Goal: Transaction & Acquisition: Book appointment/travel/reservation

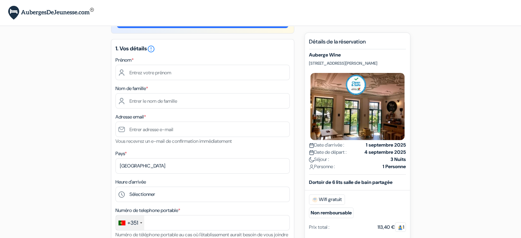
scroll to position [29, 0]
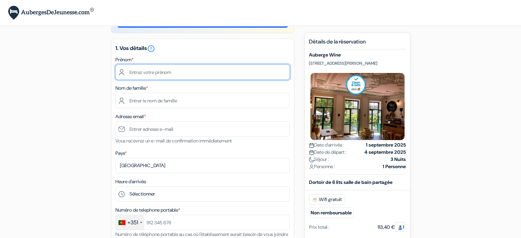
click at [204, 76] on input "text" at bounding box center [202, 71] width 174 height 15
type input "Léandro"
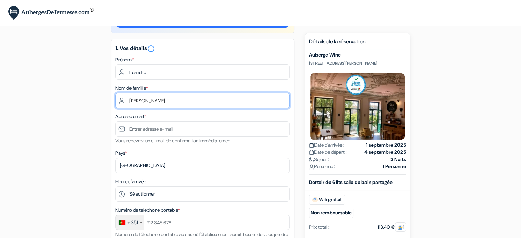
type input "Encarnação Domingos"
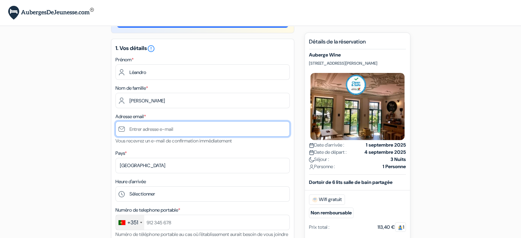
click at [163, 124] on input "text" at bounding box center [202, 128] width 174 height 15
type input "[PERSON_NAME][EMAIL_ADDRESS][DOMAIN_NAME]"
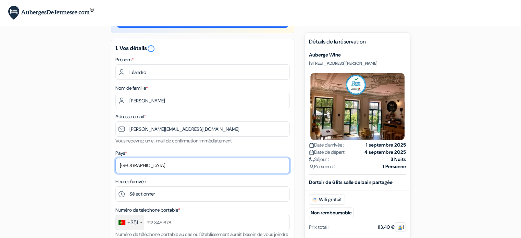
select select "67"
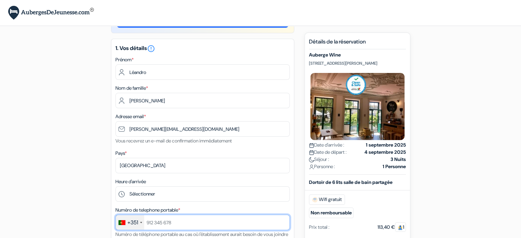
type input "0658323281"
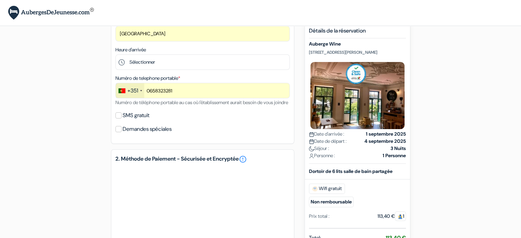
scroll to position [157, 0]
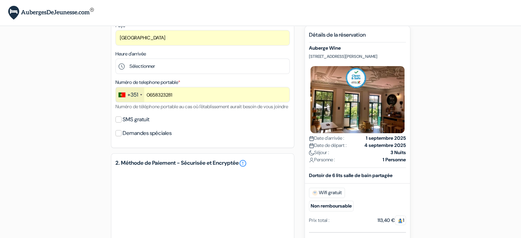
click at [133, 96] on div "+351" at bounding box center [132, 95] width 11 height 8
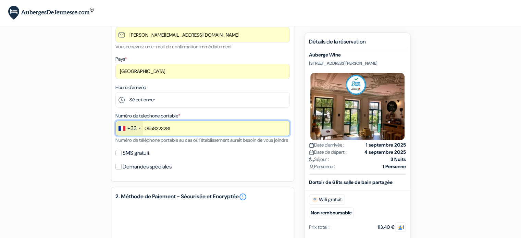
scroll to position [122, 0]
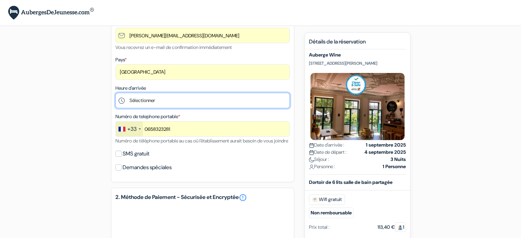
click at [145, 98] on select "Sélectionner 1:00 2:00 3:00 4:00 5:00 6:00 7:00 8:00 9:00 10:00 11:00 12:00 13:…" at bounding box center [202, 100] width 174 height 15
click at [199, 97] on select "Sélectionner 1:00 2:00 3:00 4:00 5:00 6:00 7:00 8:00 9:00 10:00 11:00 12:00 13:…" at bounding box center [202, 100] width 174 height 15
click at [204, 104] on select "Sélectionner 1:00 2:00 3:00 4:00 5:00 6:00 7:00 8:00 9:00 10:00 11:00 12:00 13:…" at bounding box center [202, 100] width 174 height 15
select select "12"
click at [115, 93] on select "Sélectionner 1:00 2:00 3:00 4:00 5:00 6:00 7:00 8:00 9:00 10:00 11:00 12:00 13:…" at bounding box center [202, 100] width 174 height 15
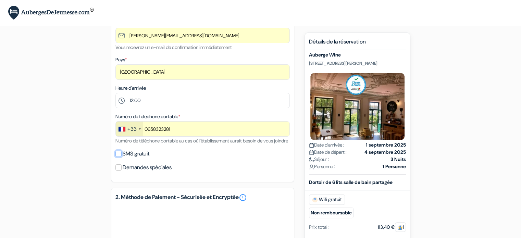
click at [117, 157] on input "SMS gratuit" at bounding box center [118, 154] width 6 height 6
checkbox input "true"
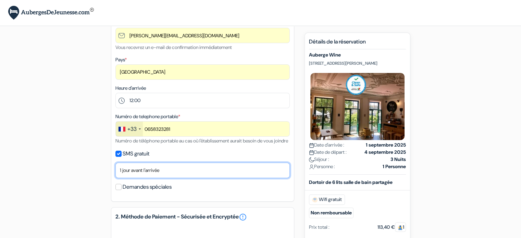
click at [145, 178] on select "Non merci Maintenant Le jour de votre arrivée 1 jour avant l'arrivée 2 jours av…" at bounding box center [202, 170] width 174 height 15
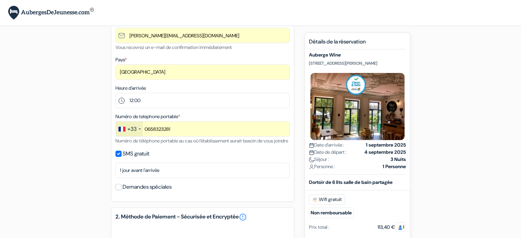
click at [137, 192] on label "Demandes spéciales" at bounding box center [147, 187] width 49 height 10
click at [122, 190] on input "Demandes spéciales" at bounding box center [118, 187] width 6 height 6
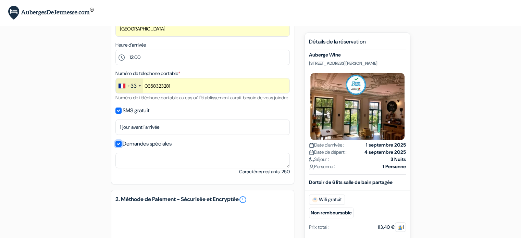
scroll to position [166, 0]
click at [137, 148] on label "Demandes spéciales" at bounding box center [147, 144] width 49 height 10
click at [122, 147] on input "Demandes spéciales" at bounding box center [118, 144] width 6 height 6
checkbox input "false"
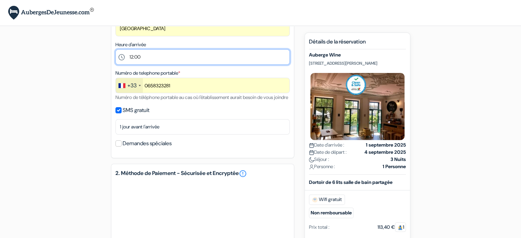
click at [161, 57] on select "Sélectionner 1:00 2:00 3:00 4:00 5:00 6:00 7:00 8:00 9:00 10:00 11:00 12:00 13:…" at bounding box center [202, 56] width 174 height 15
click at [173, 54] on select "Sélectionner 1:00 2:00 3:00 4:00 5:00 6:00 7:00 8:00 9:00 10:00 11:00 12:00 13:…" at bounding box center [202, 56] width 174 height 15
click at [115, 50] on select "Sélectionner 1:00 2:00 3:00 4:00 5:00 6:00 7:00 8:00 9:00 10:00 11:00 12:00 13:…" at bounding box center [202, 56] width 174 height 15
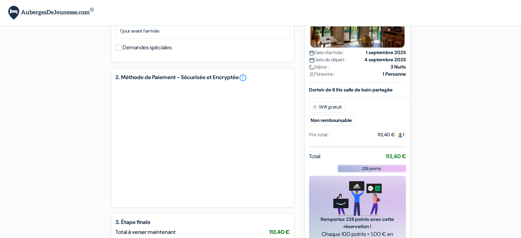
scroll to position [267, 0]
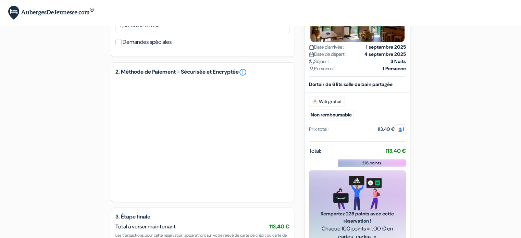
select select "2"
drag, startPoint x: 96, startPoint y: 170, endPoint x: 87, endPoint y: 172, distance: 9.1
click at [87, 172] on div "add_box Auberge Wine Campo Martires da Patria 52A, Porto, Portugal Auberge Wine…" at bounding box center [261, 41] width 452 height 545
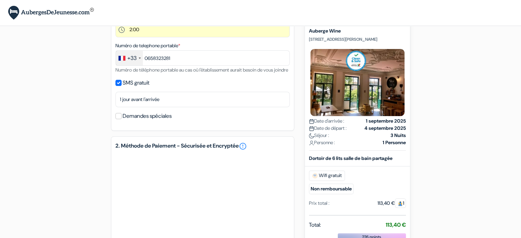
scroll to position [186, 0]
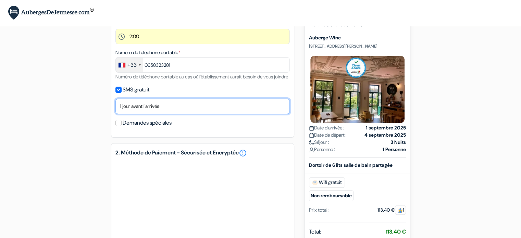
click at [131, 114] on select "Non merci Maintenant Le jour de votre arrivée 1 jour avant l'arrivée 2 jours av…" at bounding box center [202, 106] width 174 height 15
click at [115, 107] on select "Non merci Maintenant Le jour de votre arrivée 1 jour avant l'arrivée 2 jours av…" at bounding box center [202, 106] width 174 height 15
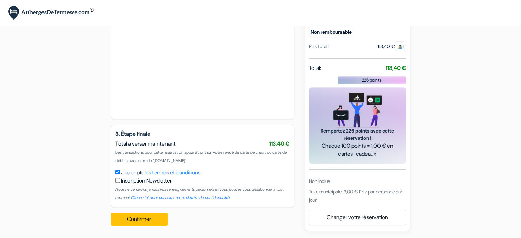
scroll to position [358, 0]
click at [131, 217] on button "Confirmer Loading..." at bounding box center [139, 219] width 57 height 13
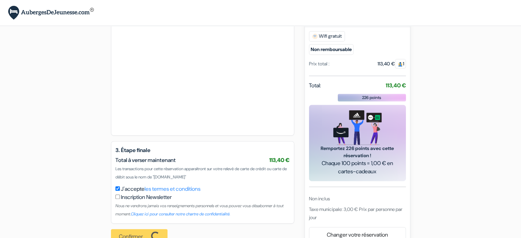
scroll to position [359, 0]
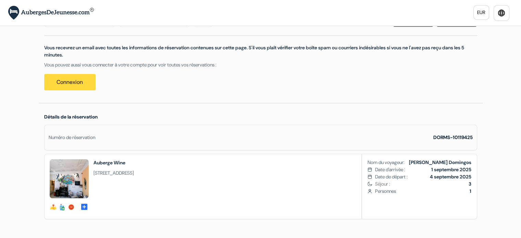
scroll to position [72, 0]
click at [66, 85] on link "Connexion" at bounding box center [69, 81] width 51 height 16
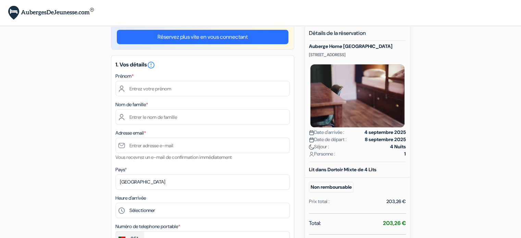
scroll to position [15, 0]
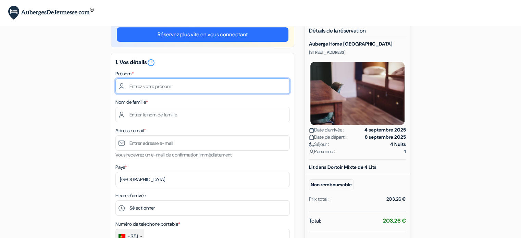
click at [200, 90] on input "text" at bounding box center [202, 85] width 174 height 15
type input "Léandro"
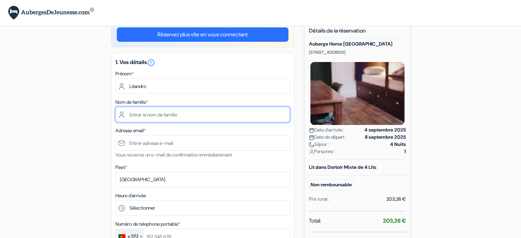
type input "Encarnacao"
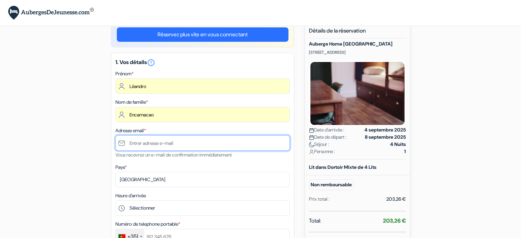
type input "leandro.encarnacao.dom@gmail.com"
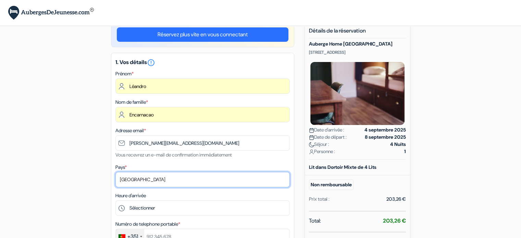
select select "fr"
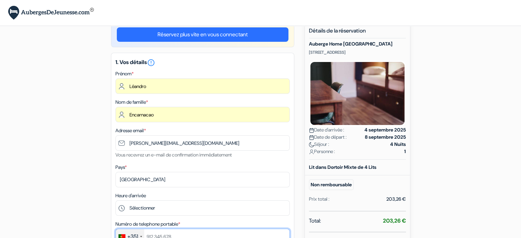
type input "0658323281"
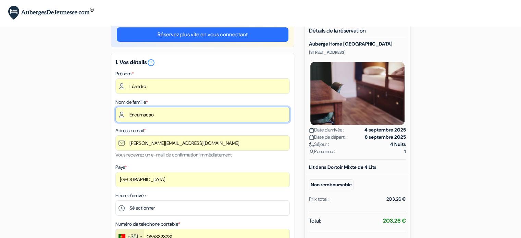
click at [188, 112] on input "Encarnacao" at bounding box center [202, 114] width 174 height 15
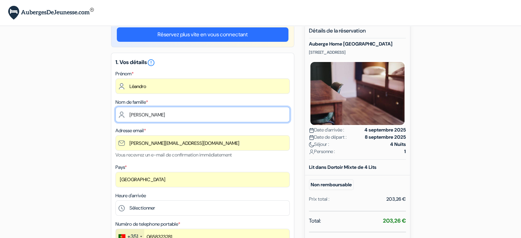
type input "Encarnação Domingos"
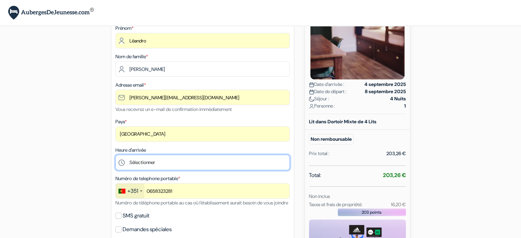
scroll to position [62, 0]
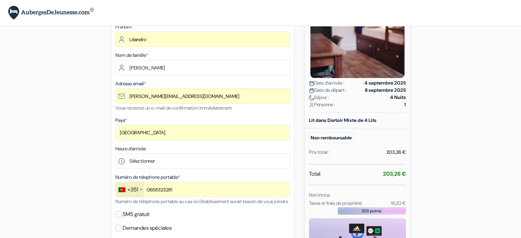
click at [131, 191] on div "+351" at bounding box center [132, 190] width 11 height 8
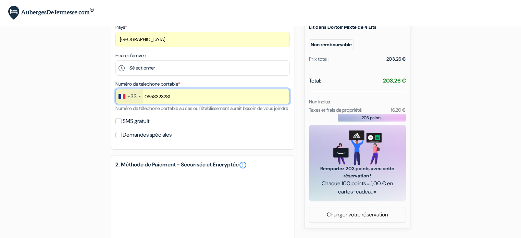
scroll to position [159, 0]
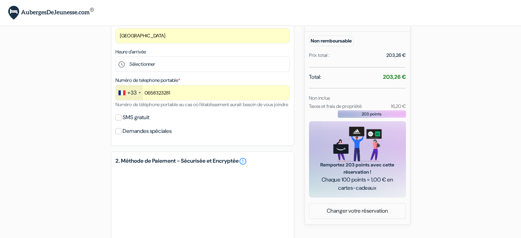
click at [136, 122] on label "SMS gratuit" at bounding box center [136, 118] width 27 height 10
click at [122, 121] on input "SMS gratuit" at bounding box center [118, 117] width 6 height 6
checkbox input "true"
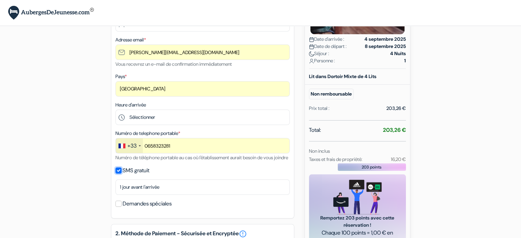
scroll to position [101, 0]
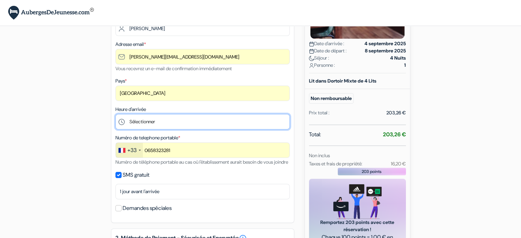
click at [133, 116] on select "Sélectionner 16:00 17:00 18:00 19:00 20:00 21:00 22:00 23:00 0:00" at bounding box center [202, 121] width 174 height 15
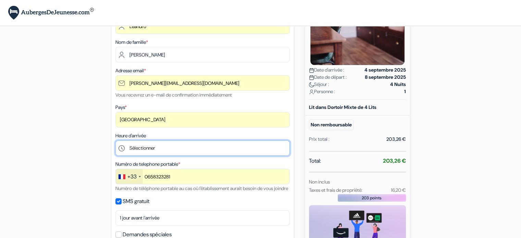
scroll to position [77, 0]
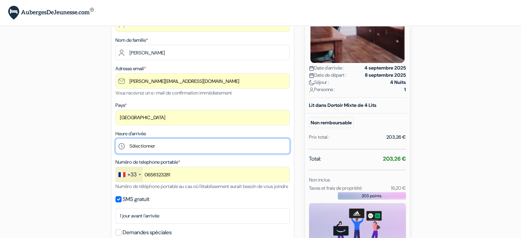
click at [172, 143] on select "Sélectionner 16:00 17:00 18:00 19:00 20:00 21:00 22:00 23:00 0:00" at bounding box center [202, 145] width 174 height 15
select select "16"
click at [115, 139] on select "Sélectionner 16:00 17:00 18:00 19:00 20:00 21:00 22:00 23:00 0:00" at bounding box center [202, 145] width 174 height 15
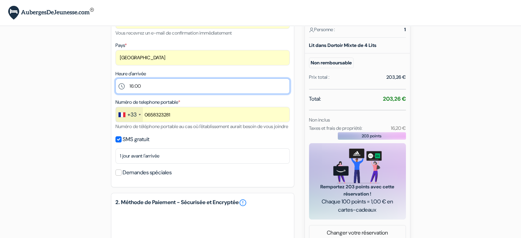
scroll to position [139, 0]
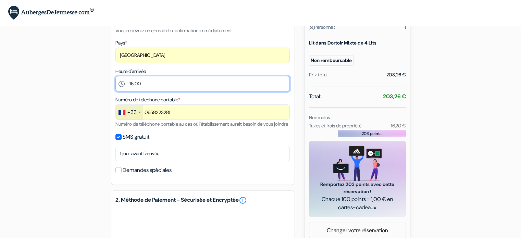
click at [163, 85] on select "Sélectionner 16:00 17:00 18:00 19:00 20:00 21:00 22:00 23:00 0:00" at bounding box center [202, 83] width 174 height 15
click at [115, 76] on select "Sélectionner 16:00 17:00 18:00 19:00 20:00 21:00 22:00 23:00 0:00" at bounding box center [202, 83] width 174 height 15
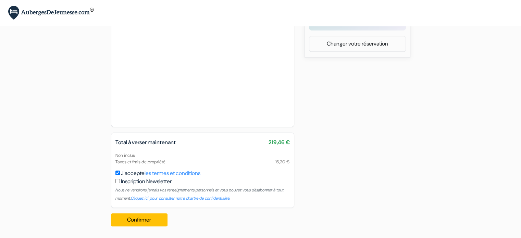
scroll to position [335, 0]
click at [134, 217] on button "Confirmer Loading..." at bounding box center [139, 219] width 57 height 13
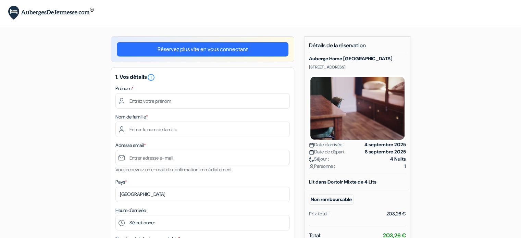
click at [65, 17] on img at bounding box center [51, 13] width 86 height 14
